Goal: Task Accomplishment & Management: Manage account settings

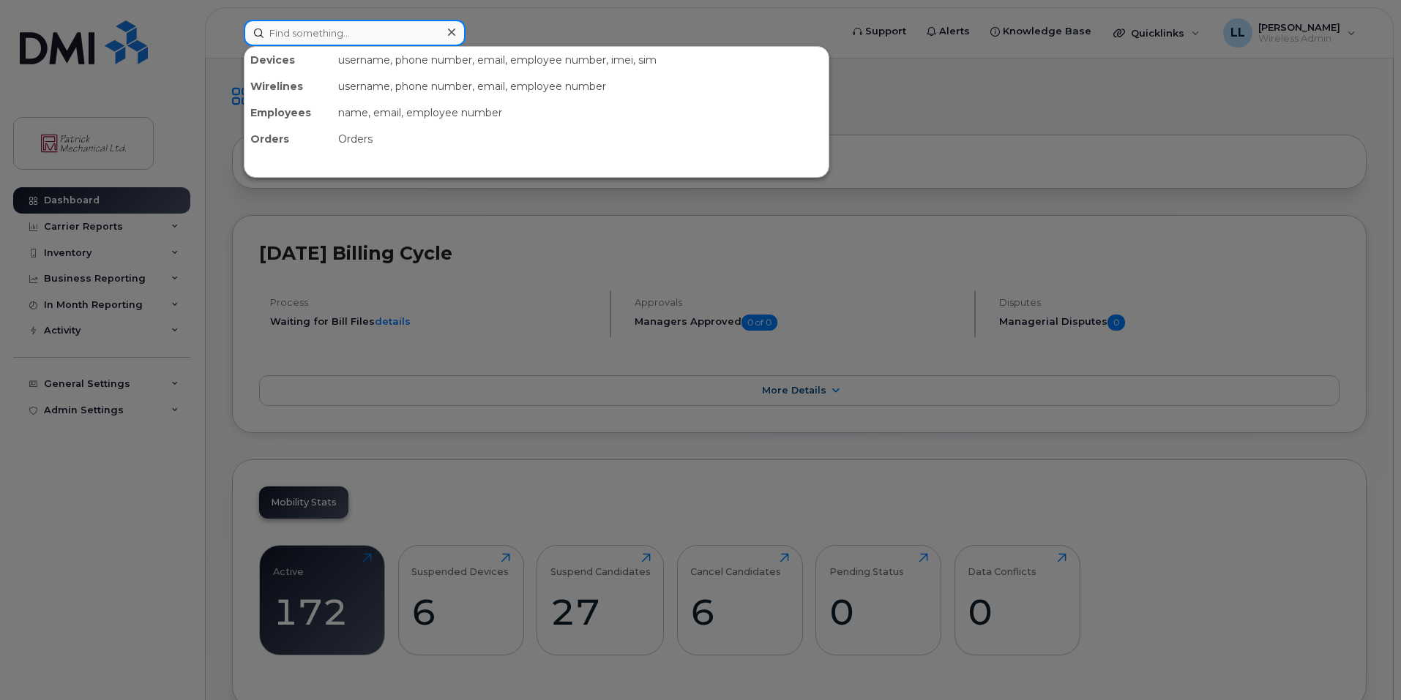
click at [315, 33] on input at bounding box center [355, 33] width 222 height 26
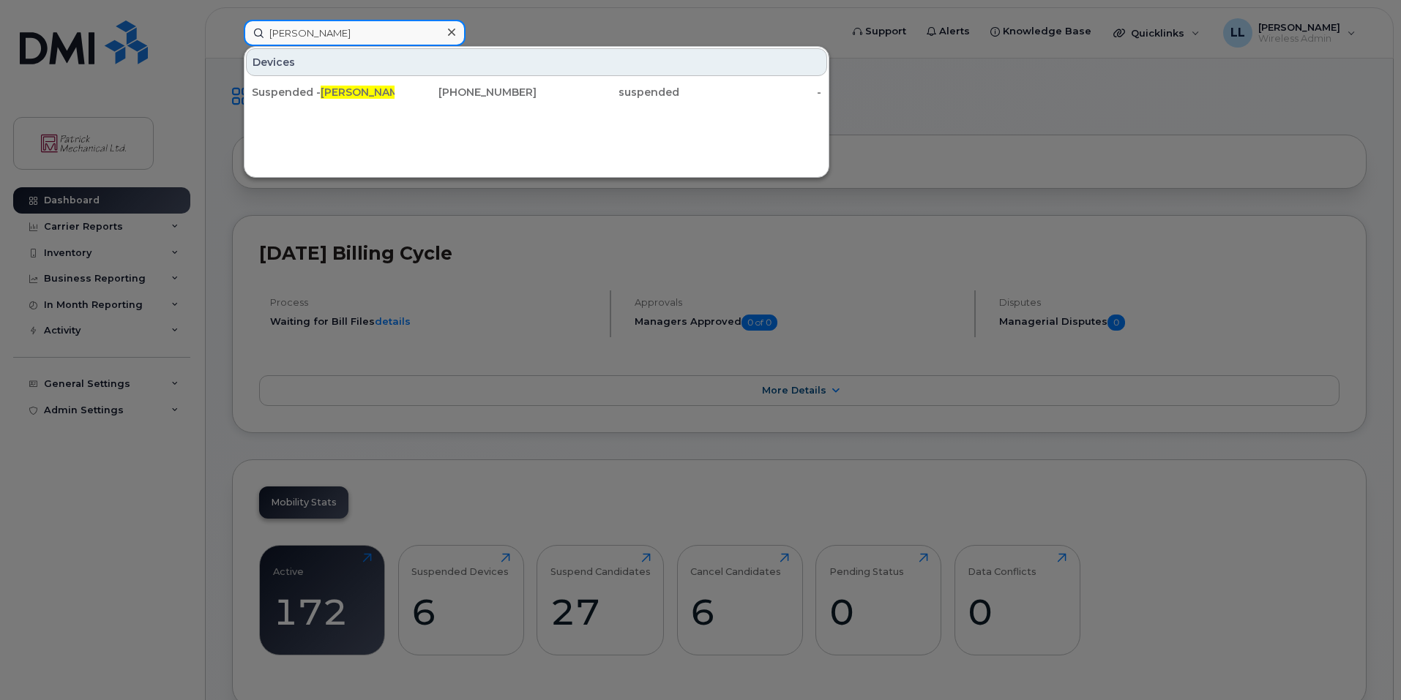
click at [343, 37] on input "george" at bounding box center [355, 33] width 222 height 26
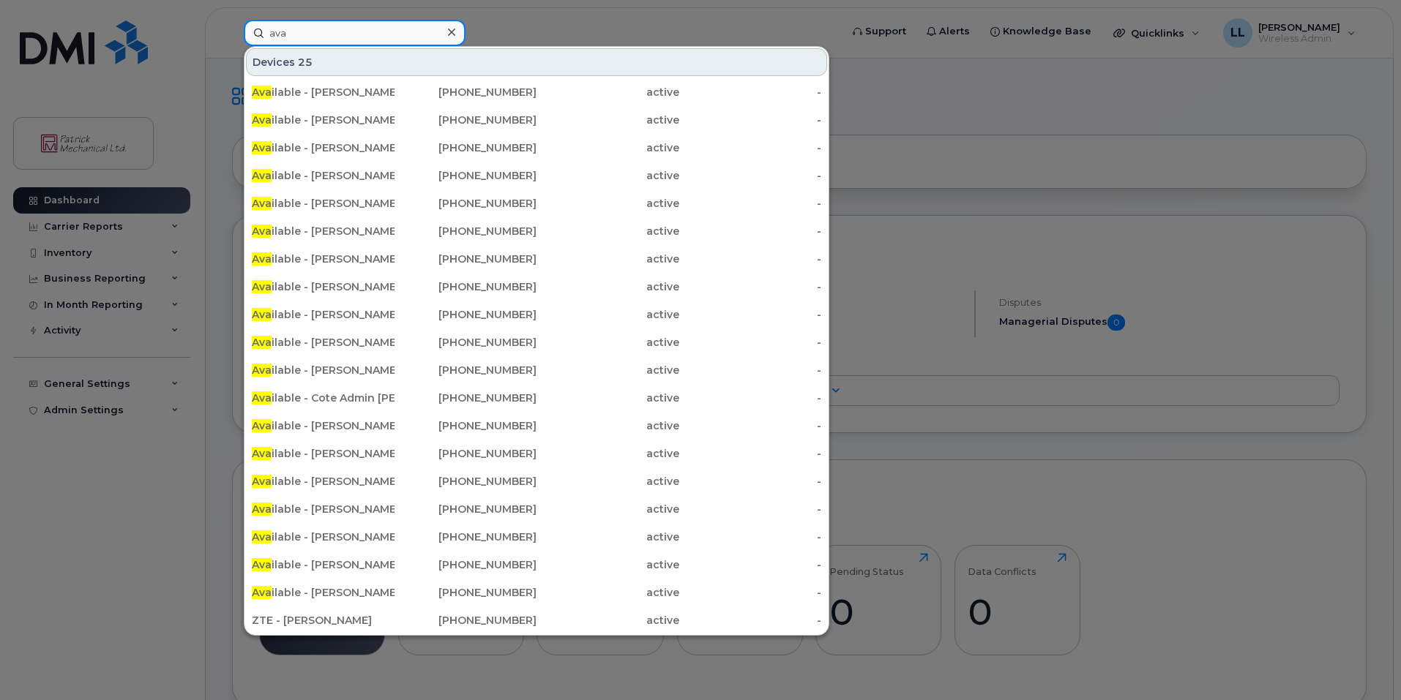
type input "ava"
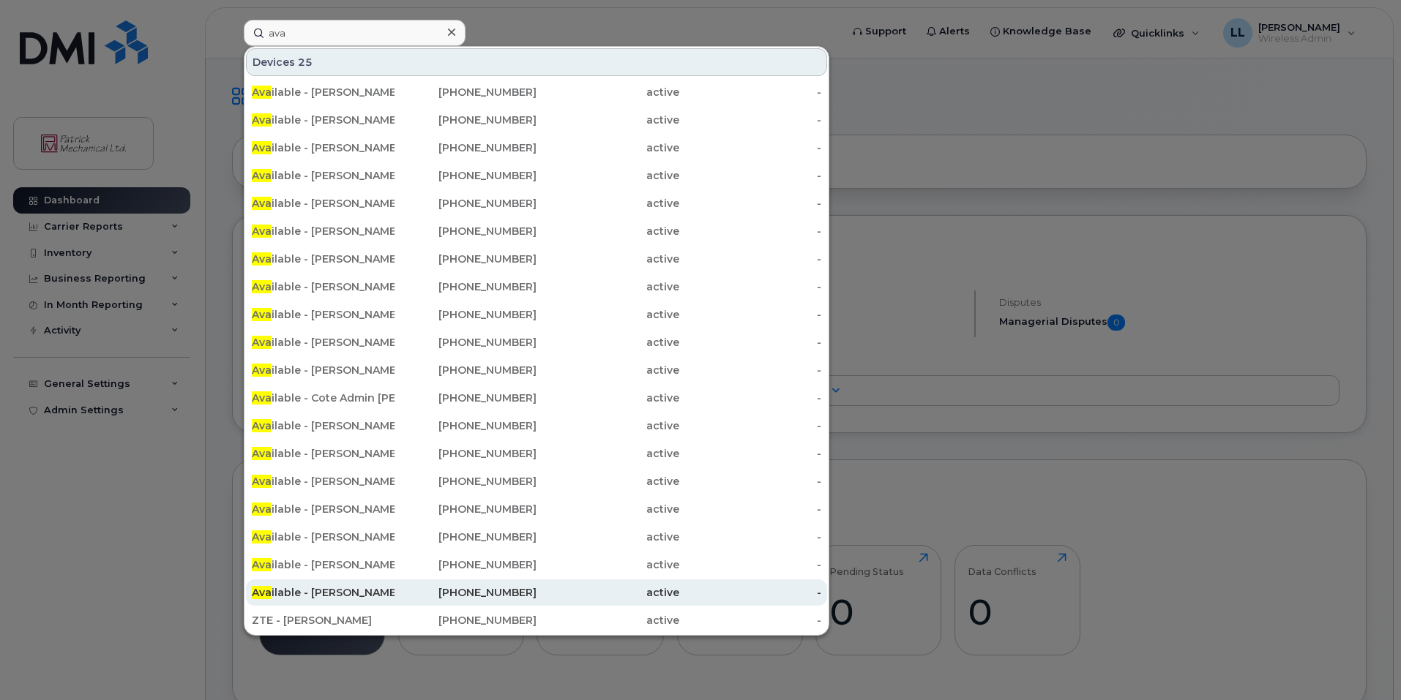
click at [406, 594] on div "249-377-6754" at bounding box center [465, 592] width 143 height 15
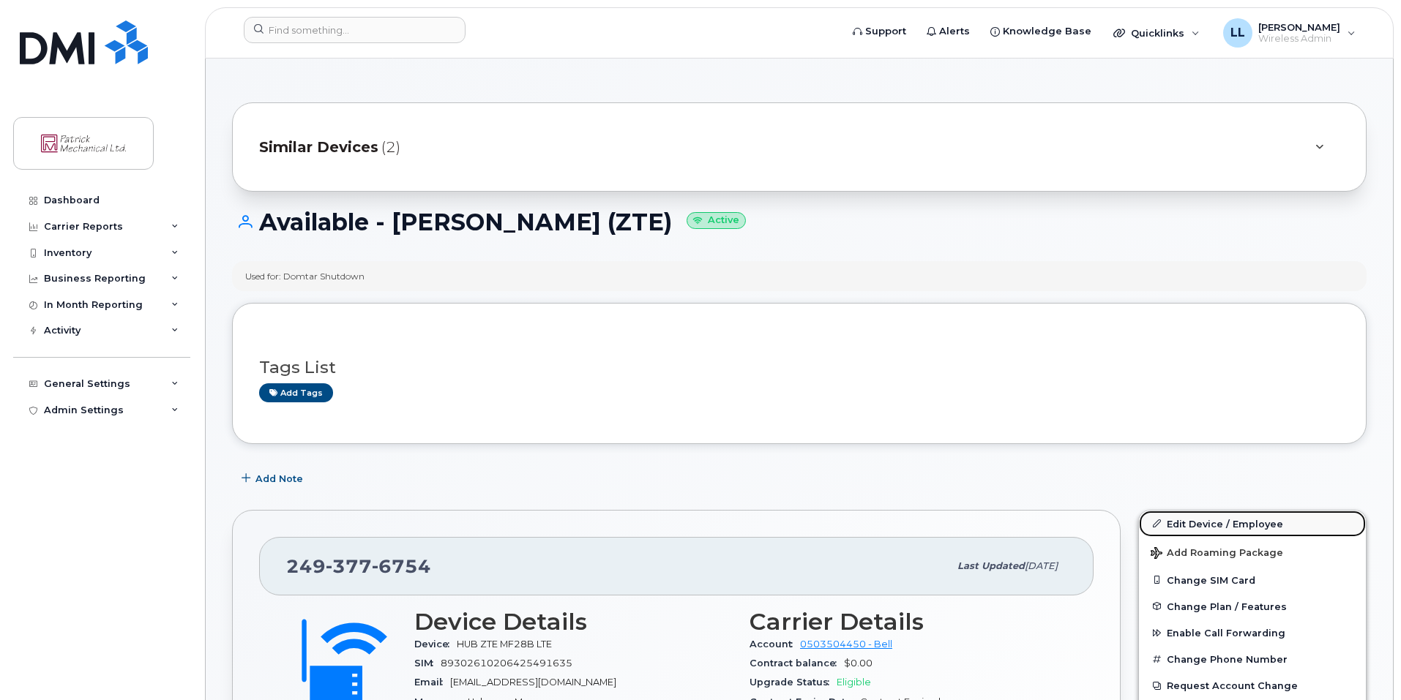
click at [1175, 527] on link "Edit Device / Employee" at bounding box center [1252, 524] width 227 height 26
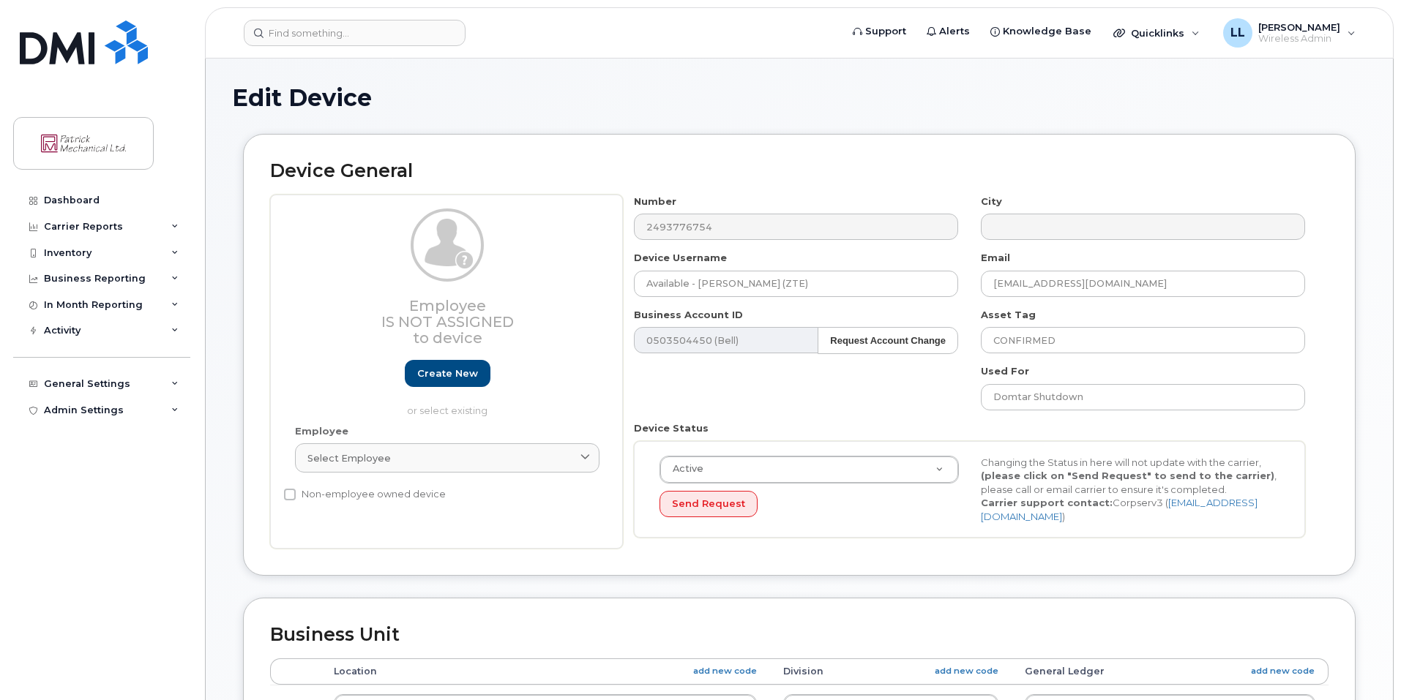
select select "163024"
select select "163029"
click at [689, 280] on input "Available - AJ Sauve (ZTE)" at bounding box center [796, 284] width 324 height 26
click at [695, 282] on input "Available - AJ Sauve (ZTE)" at bounding box center [796, 284] width 324 height 26
drag, startPoint x: 698, startPoint y: 283, endPoint x: 588, endPoint y: 277, distance: 110.7
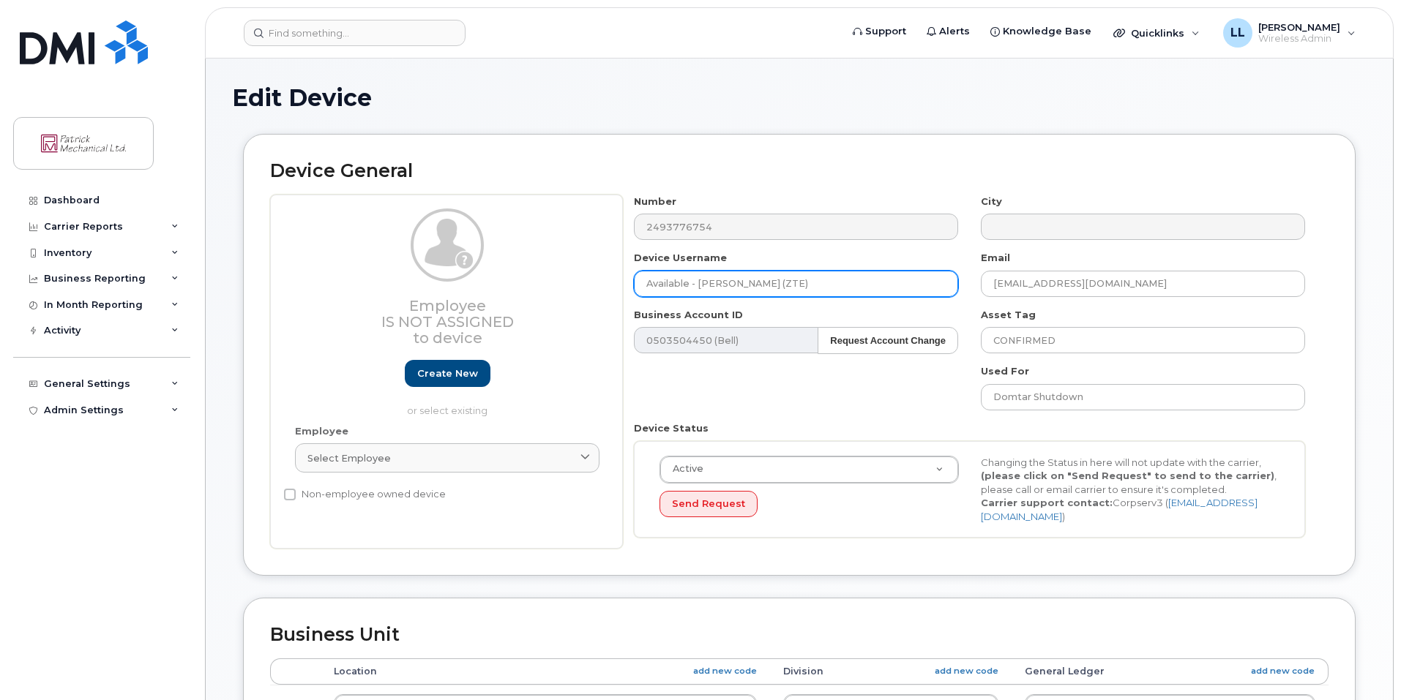
click at [588, 277] on div "Employee Is not assigned to device Create new or select existing Employee Selec…" at bounding box center [799, 372] width 1058 height 355
type input "Graham Danyluk (ZTE)"
click at [881, 384] on div "Number 2493776754 City Device Username Graham Danyluk (ZTE) Email Asauve@patric…" at bounding box center [970, 372] width 694 height 355
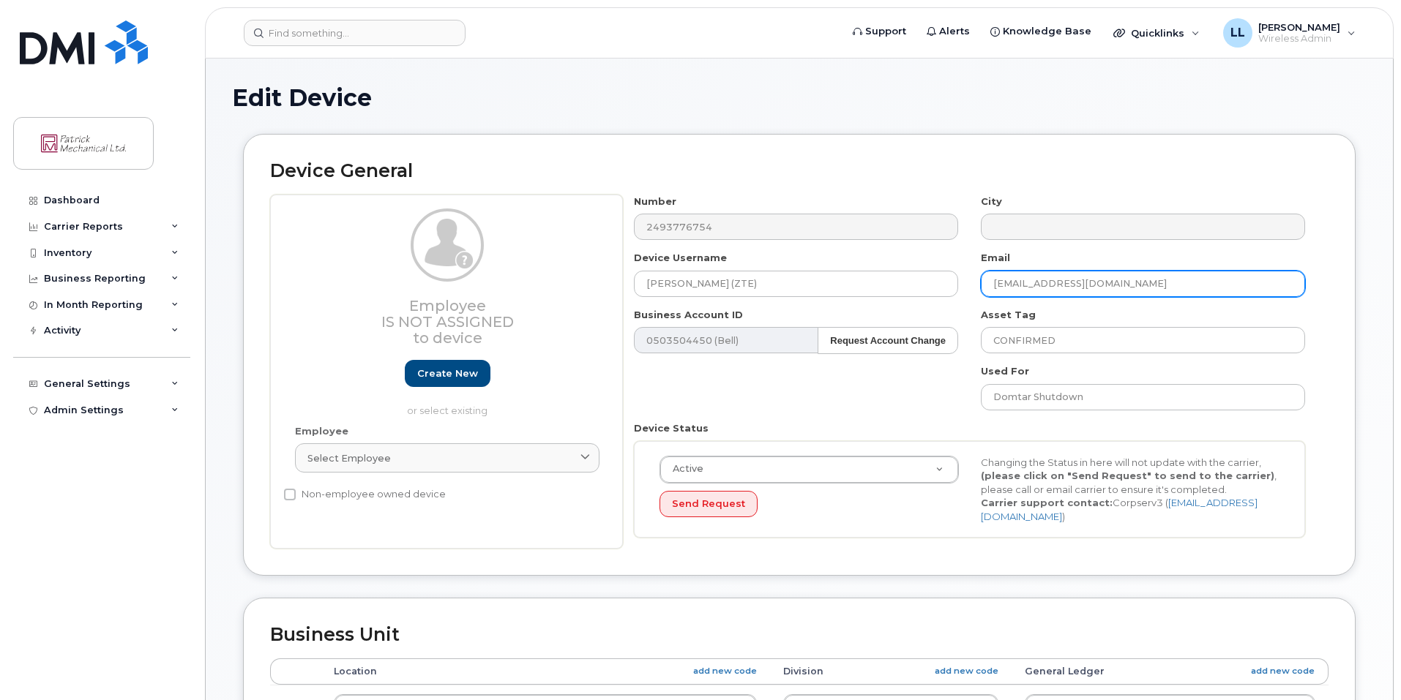
click at [1177, 280] on input "Asauve@patrickmechanical.ca" at bounding box center [1143, 284] width 324 height 26
click at [1177, 279] on input "Asauve@patrickmechanical.ca" at bounding box center [1143, 284] width 324 height 26
paste input "gdanyluk"
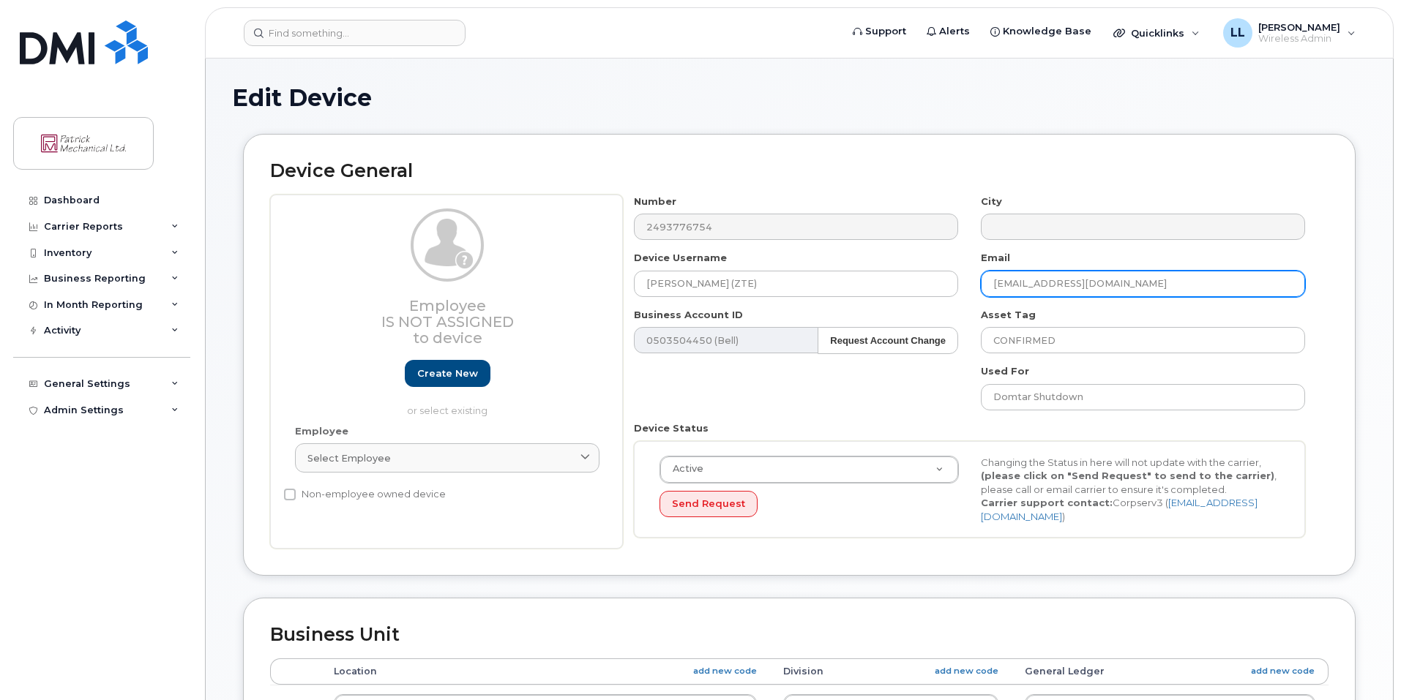
type input "gdanyluk@patrickmechanical.ca"
click at [1037, 548] on div "Device General Employee Is not assigned to device Create new or select existing…" at bounding box center [799, 355] width 1112 height 442
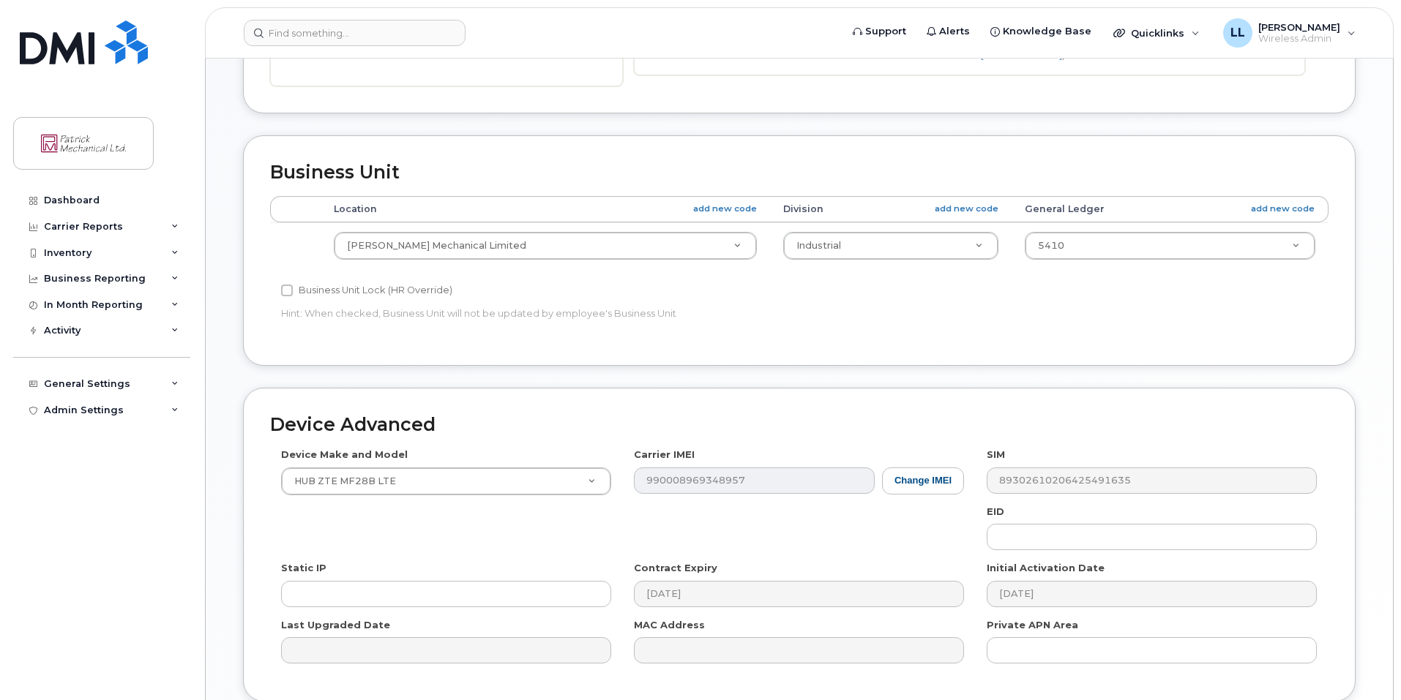
scroll to position [580, 0]
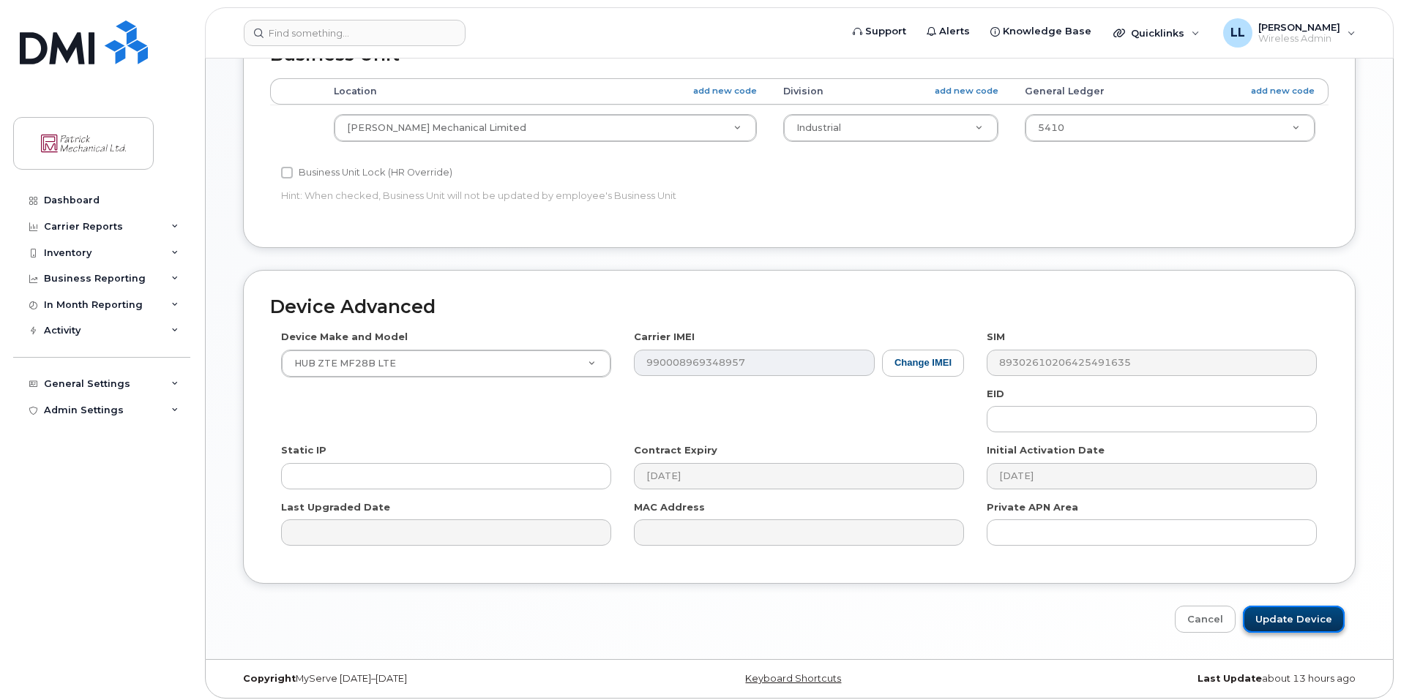
click at [1278, 621] on input "Update Device" at bounding box center [1294, 619] width 102 height 27
type input "Saving..."
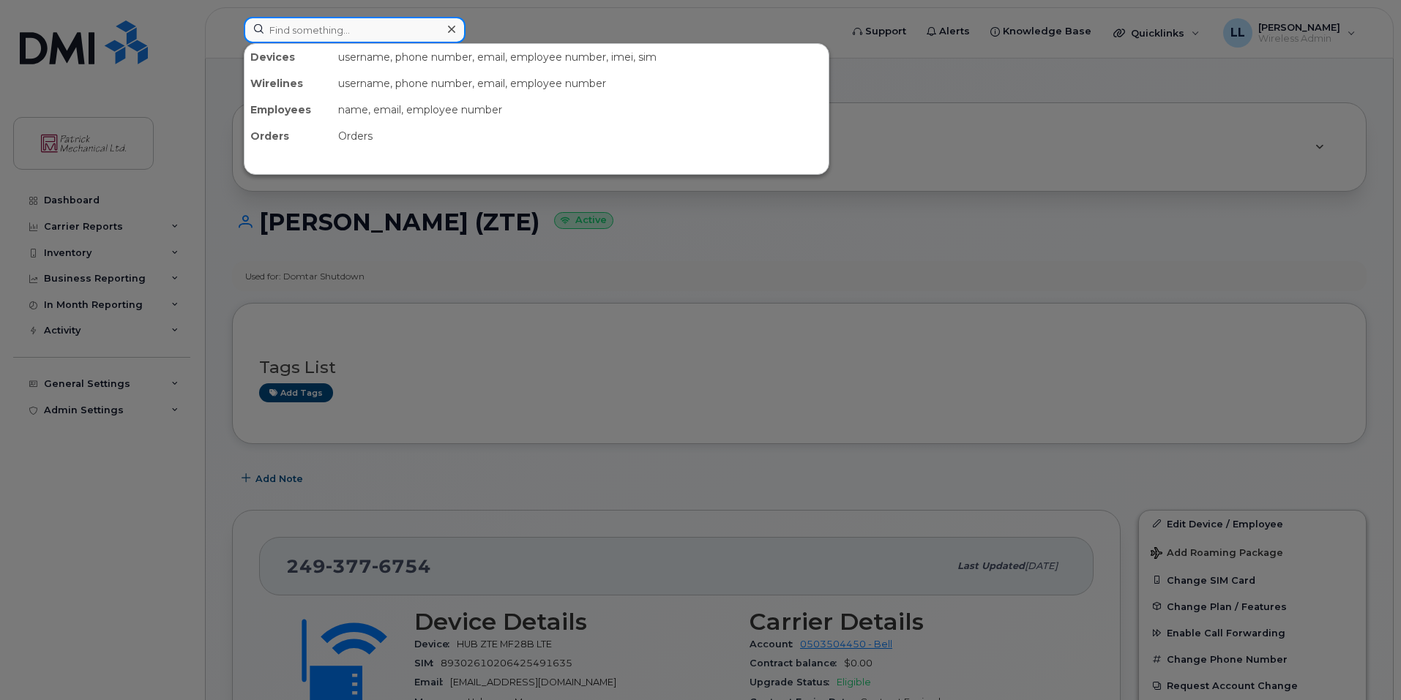
click at [355, 33] on input at bounding box center [355, 30] width 222 height 26
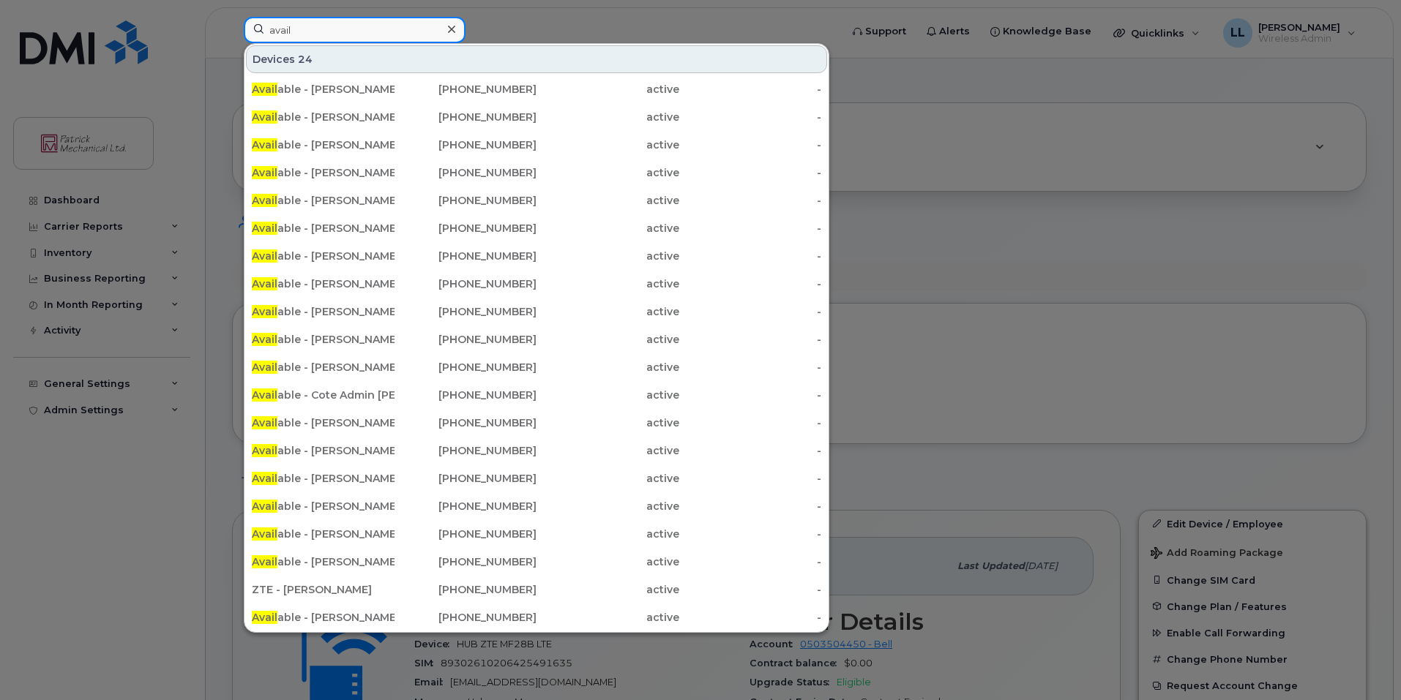
click at [402, 22] on input "avail" at bounding box center [355, 30] width 222 height 26
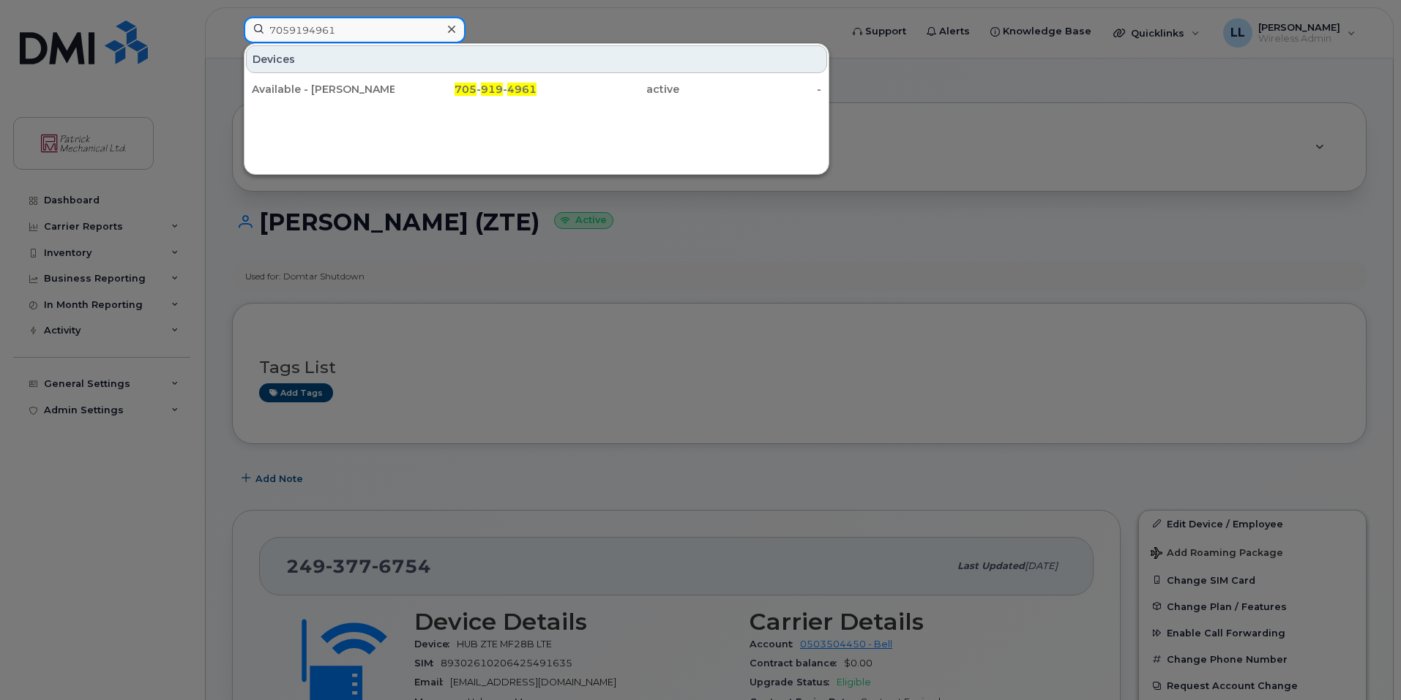
type input "7059194961"
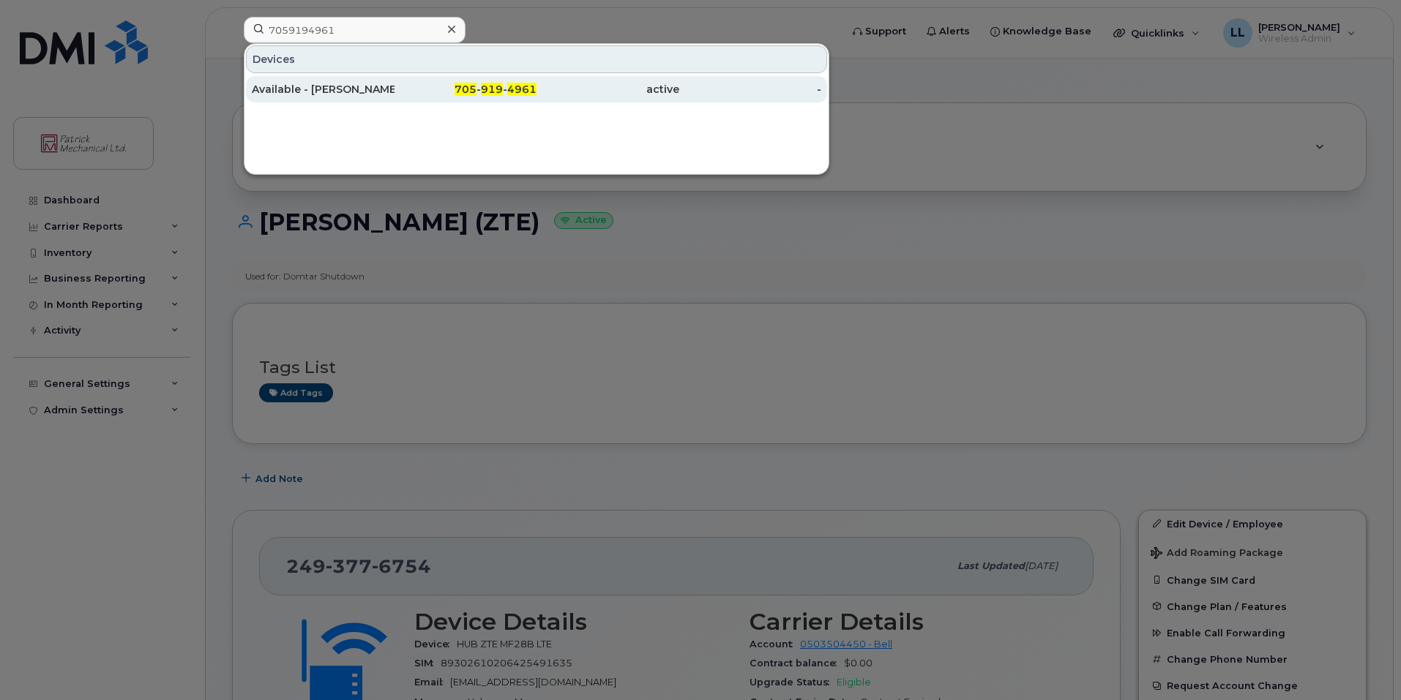
click at [410, 92] on div "705 - 919 - 4961" at bounding box center [465, 89] width 143 height 15
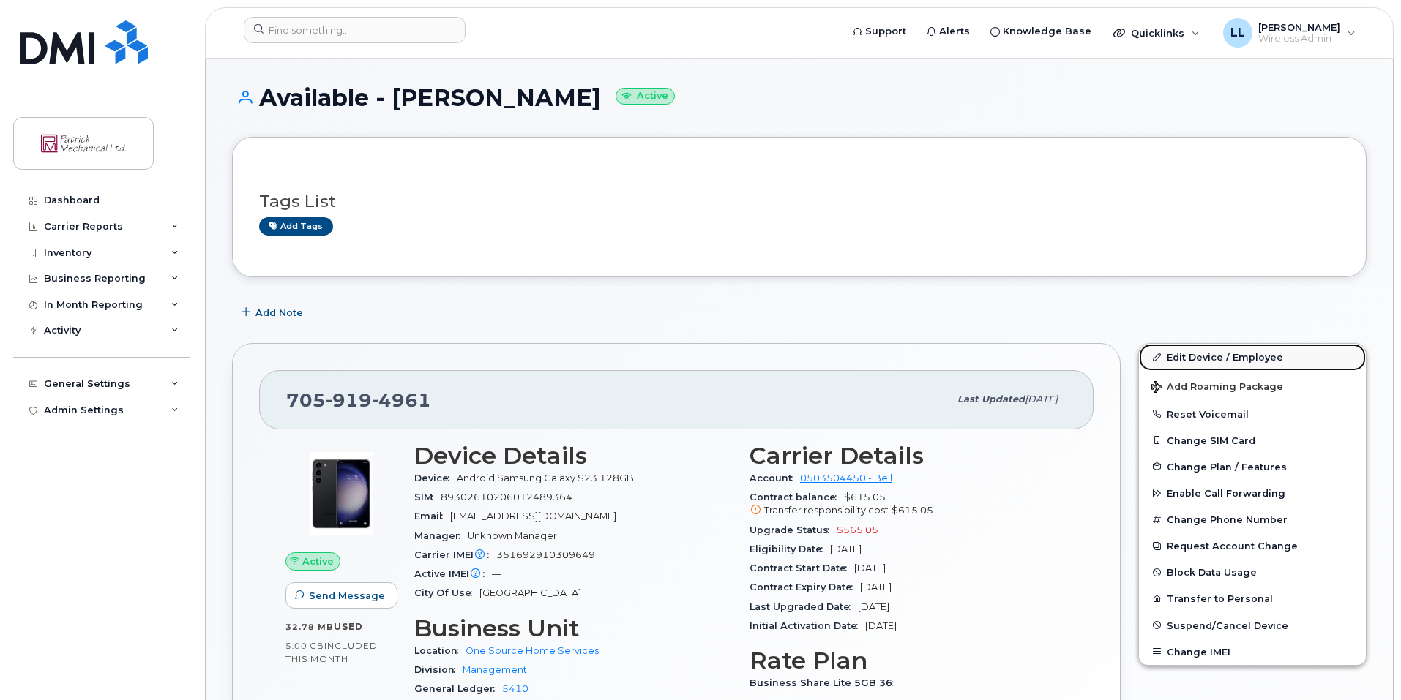
click at [1194, 365] on link "Edit Device / Employee" at bounding box center [1252, 357] width 227 height 26
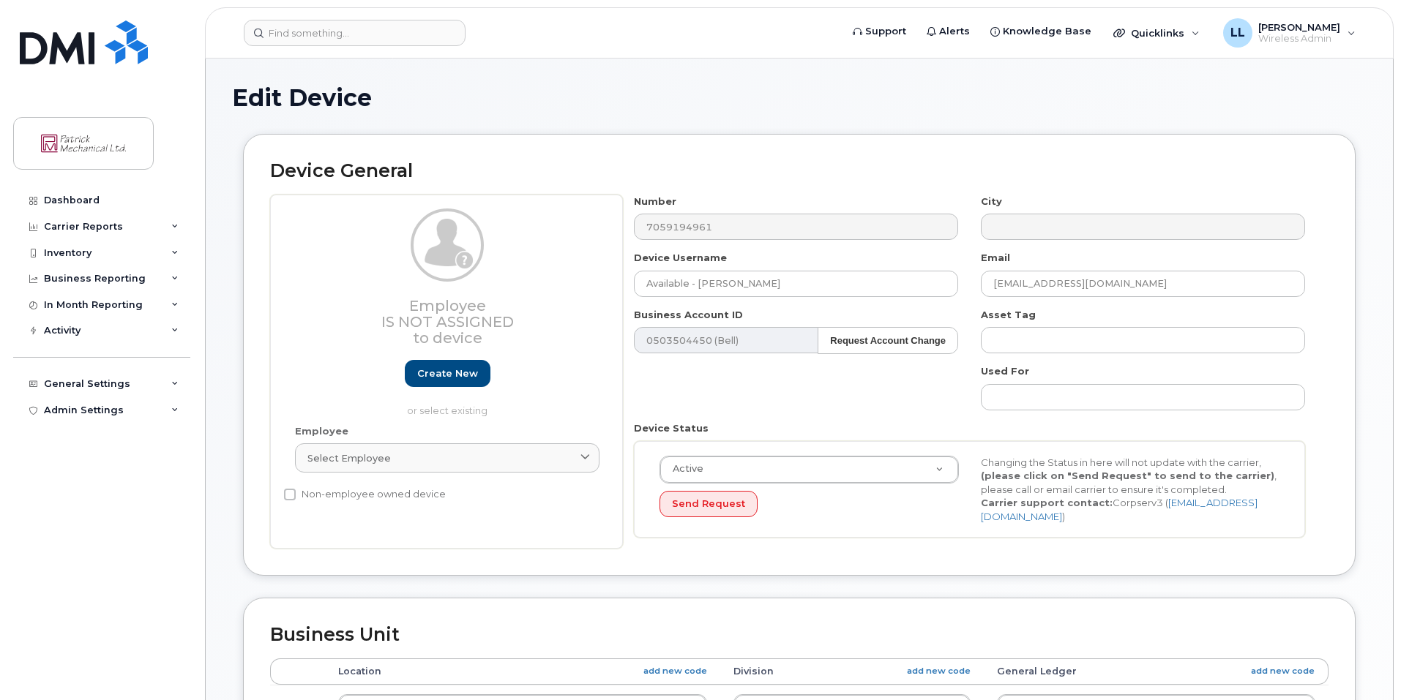
select select "163027"
select select "4324283"
click at [822, 284] on input "Available - [PERSON_NAME]" at bounding box center [796, 284] width 324 height 26
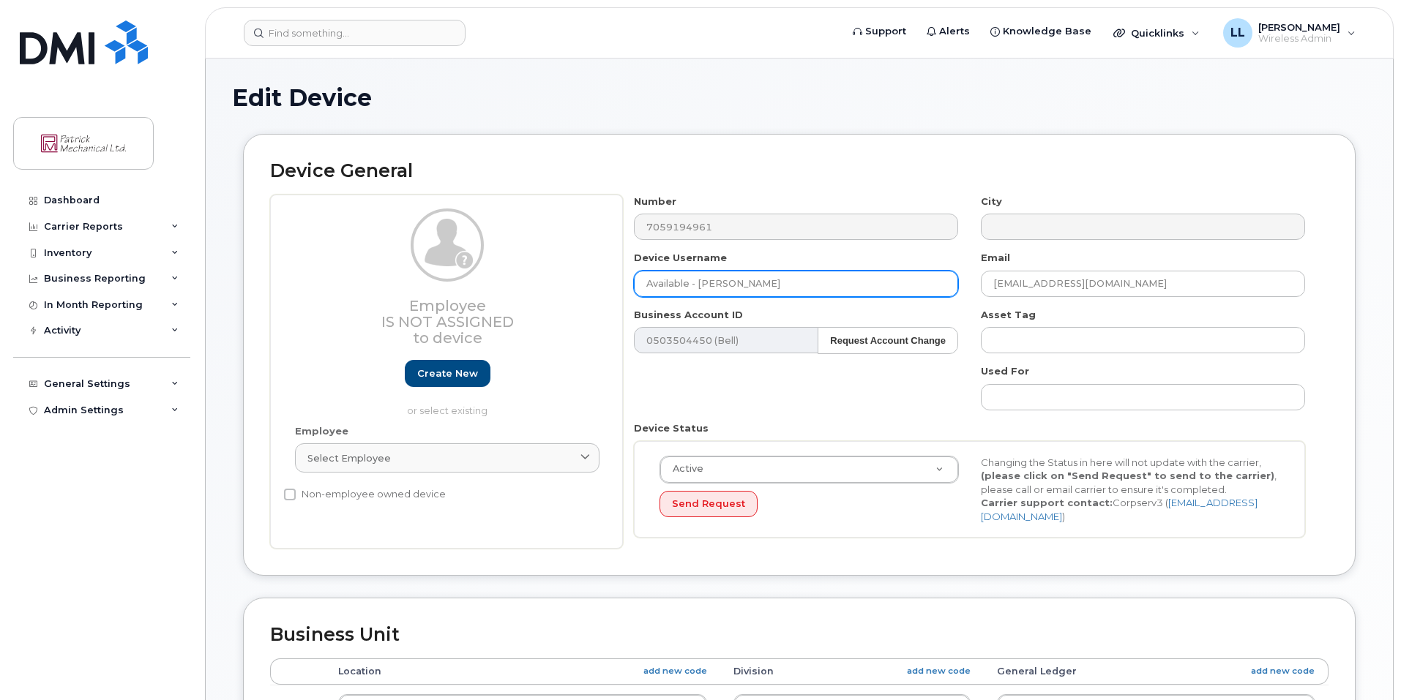
click at [776, 284] on input "Available - [PERSON_NAME]" at bounding box center [796, 284] width 324 height 26
click at [776, 284] on input "Available - Cody Nauss" at bounding box center [796, 284] width 324 height 26
paste input "Jocelyn Deslaurier"
type input "Jocelyn Deslauriers"
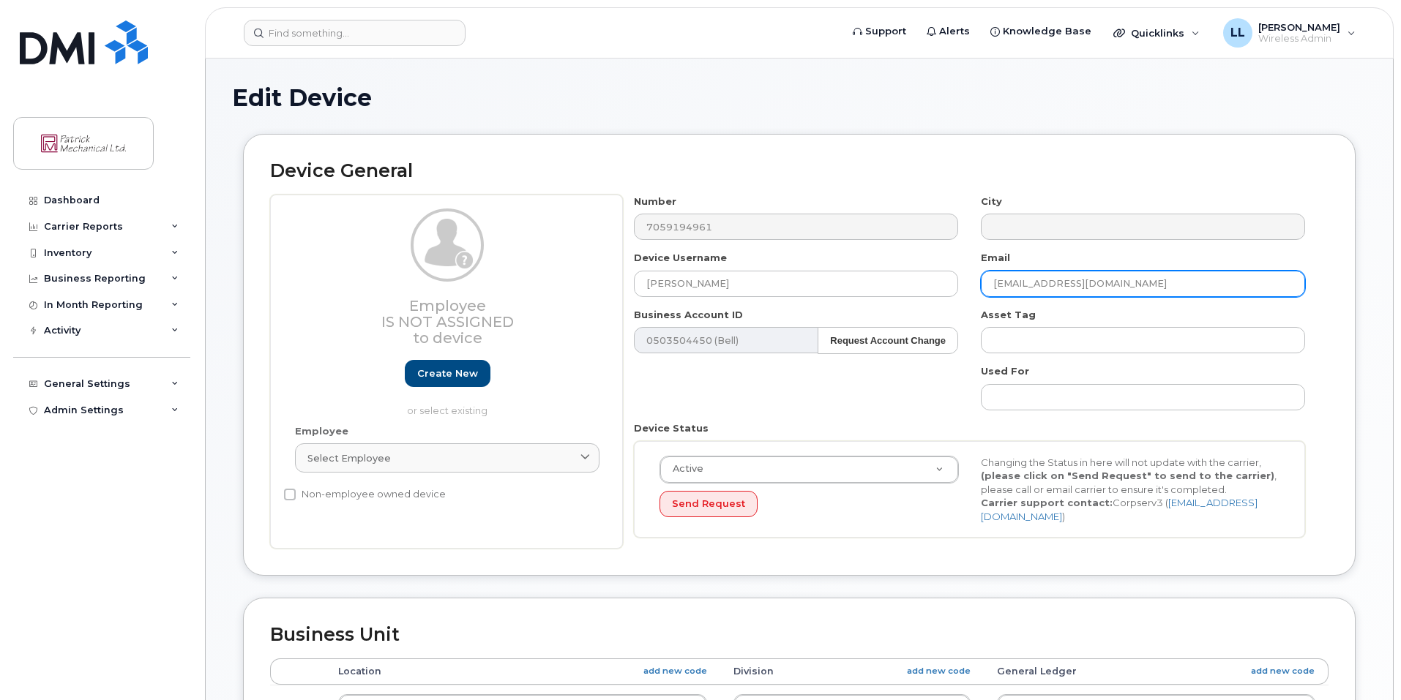
click at [1094, 283] on input "cnauss@onesourcehome.ca" at bounding box center [1143, 284] width 324 height 26
paste input "jdeslaurier"
type input "jdeslauriers@onesourcehome.ca"
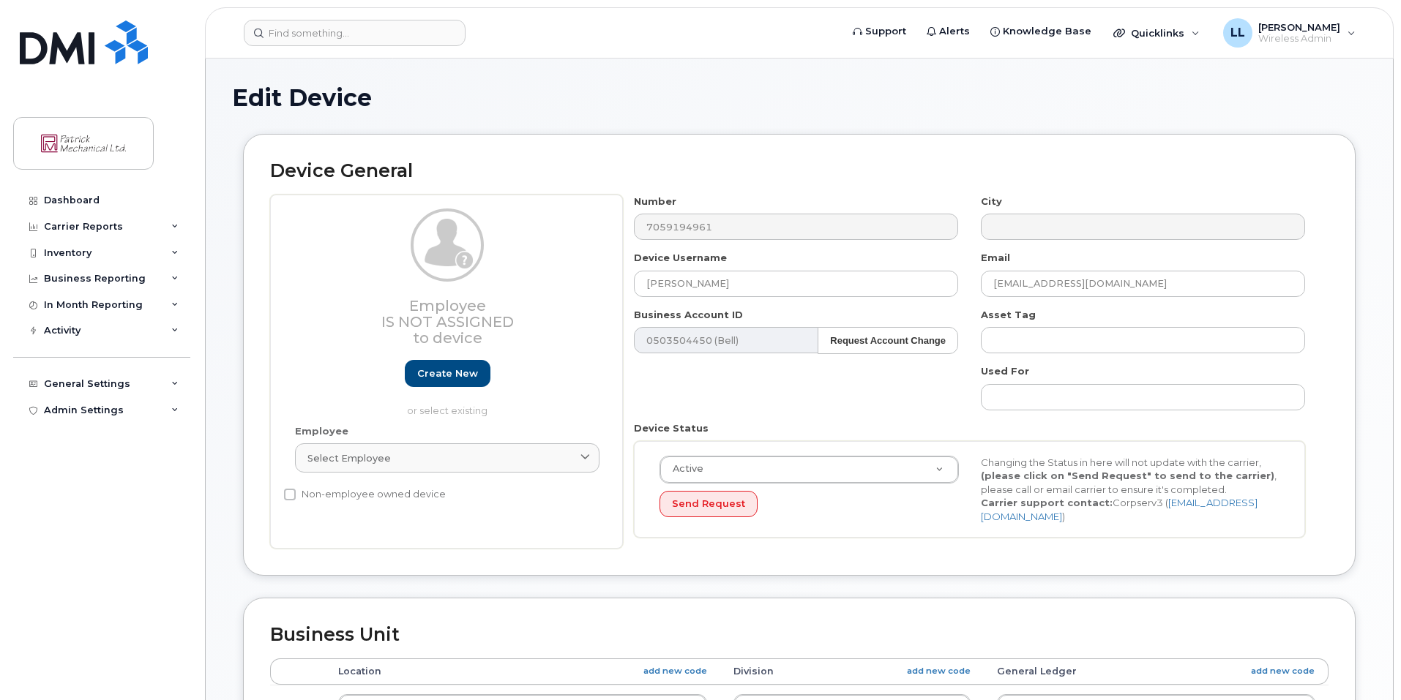
click at [949, 534] on div "Number 7059194961 City Device Username Jocelyn Deslauriers Email jdeslauriers@o…" at bounding box center [970, 372] width 694 height 355
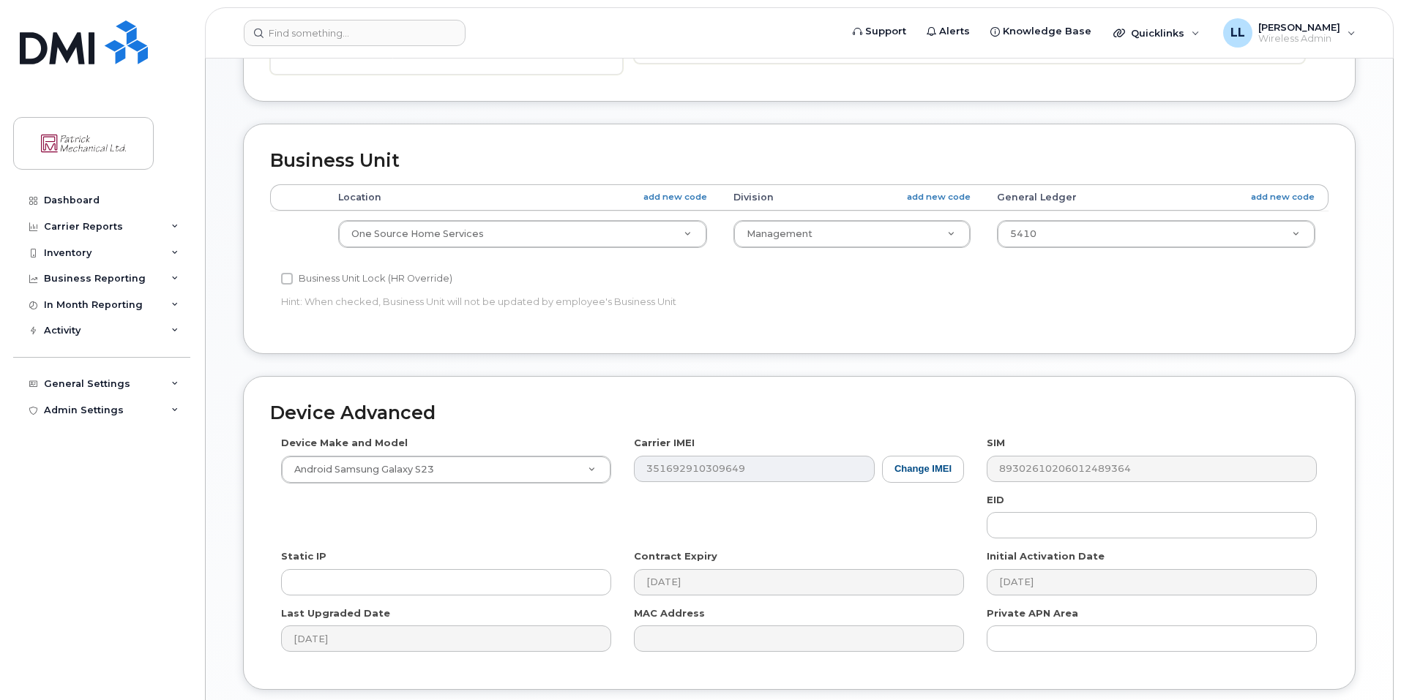
scroll to position [580, 0]
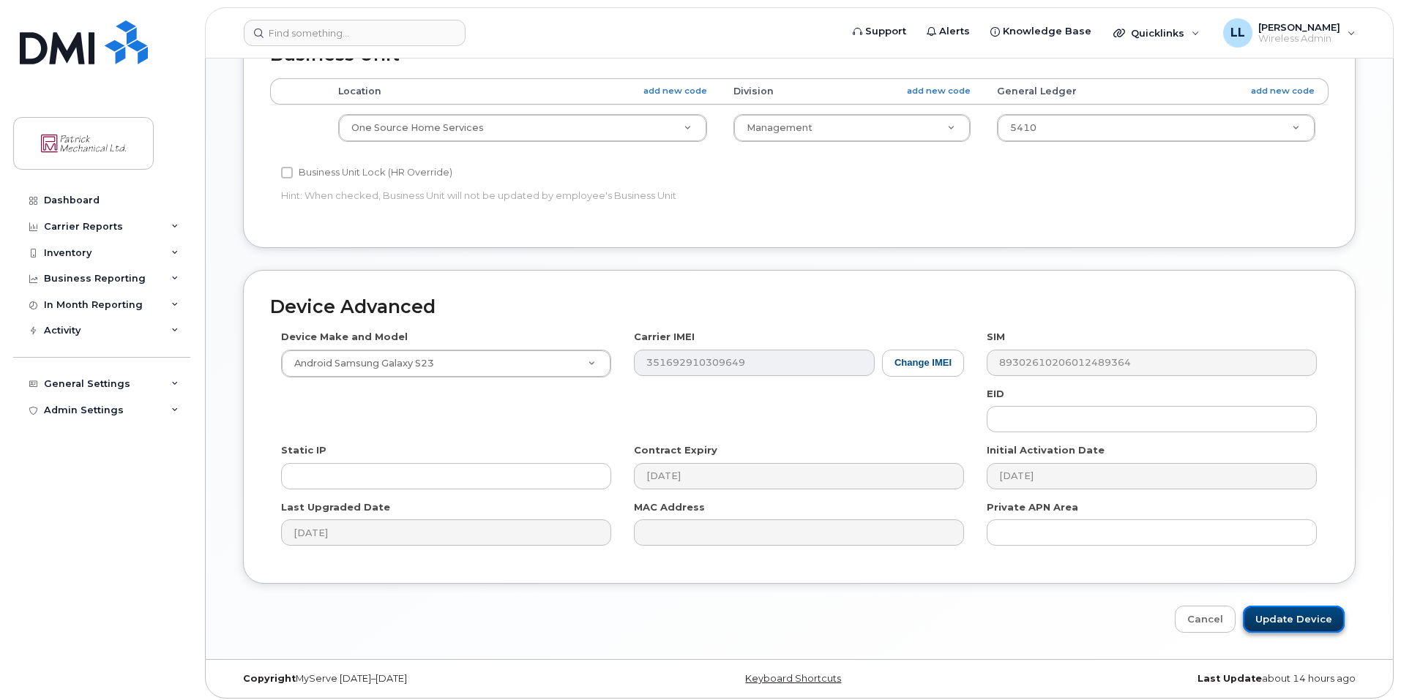
click at [1316, 610] on input "Update Device" at bounding box center [1294, 619] width 102 height 27
type input "Saving..."
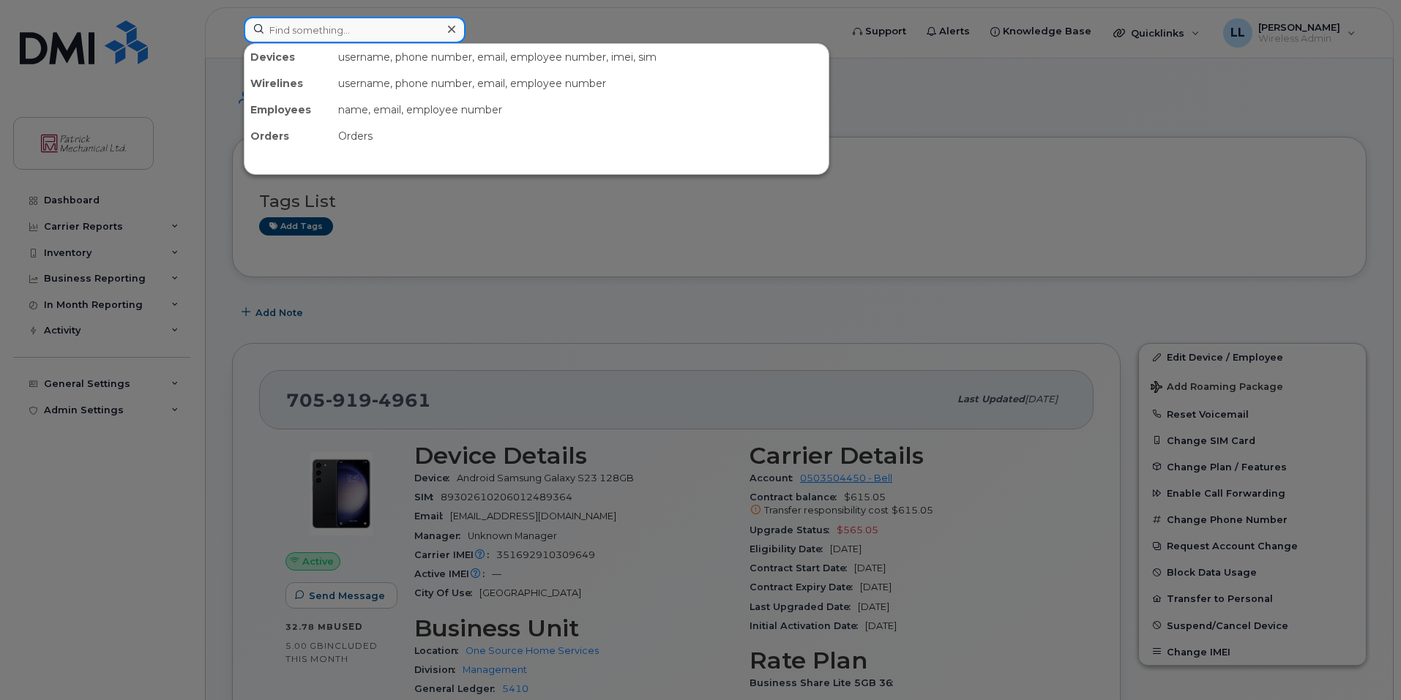
click at [387, 27] on input at bounding box center [355, 30] width 222 height 26
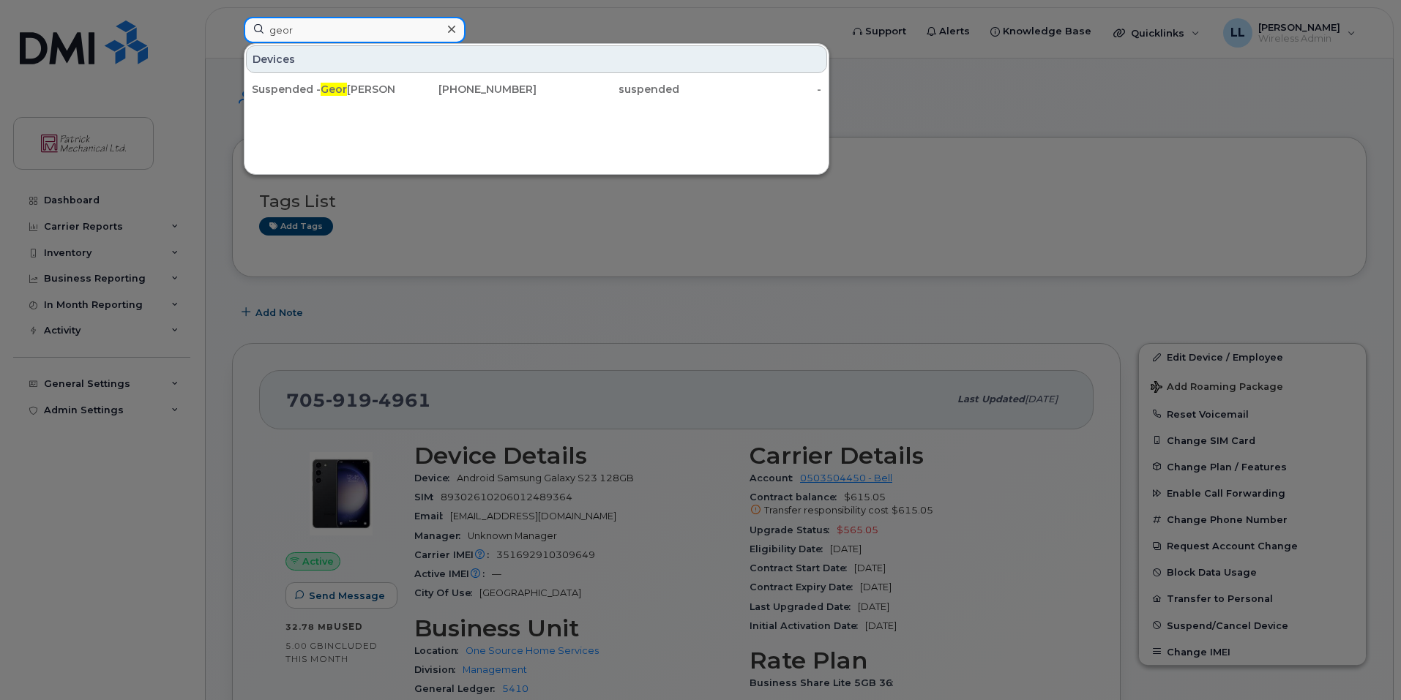
type input "geor"
click at [584, 280] on div at bounding box center [700, 350] width 1401 height 700
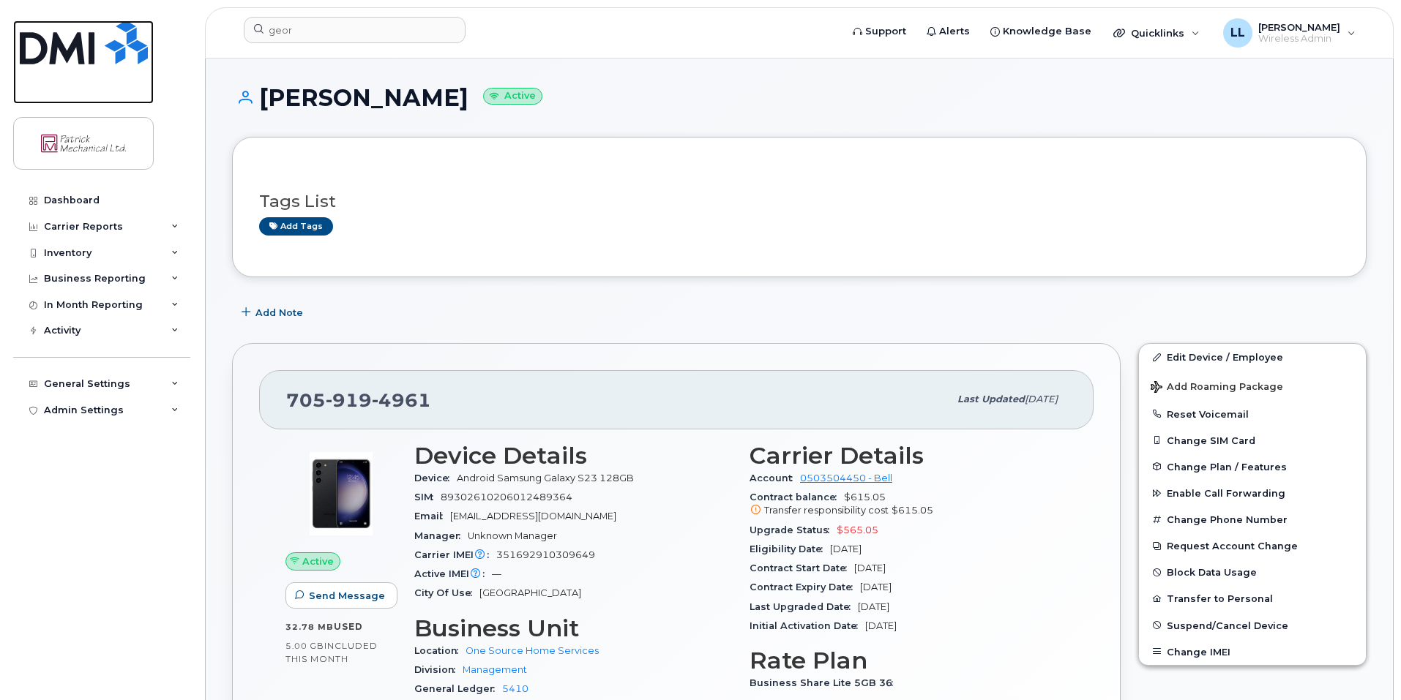
click at [67, 48] on img at bounding box center [84, 42] width 128 height 44
